Goal: Entertainment & Leisure: Consume media (video, audio)

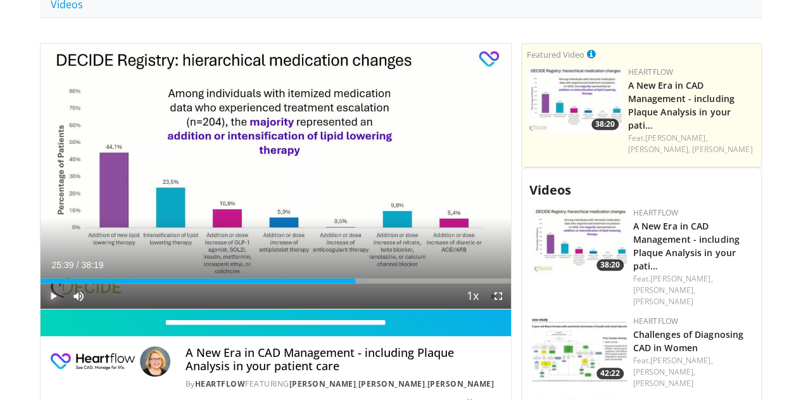
click at [41, 309] on span "Video Player" at bounding box center [53, 295] width 25 height 25
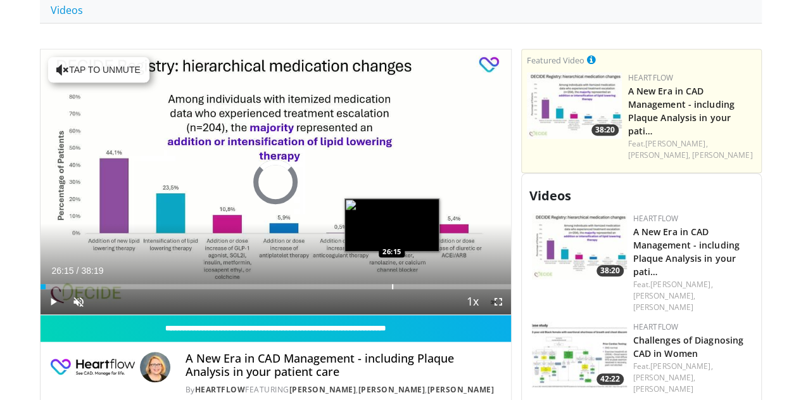
click at [360, 289] on div "Loaded : 2.15% 00:26 26:15" at bounding box center [276, 283] width 471 height 12
